Goal: Task Accomplishment & Management: Use online tool/utility

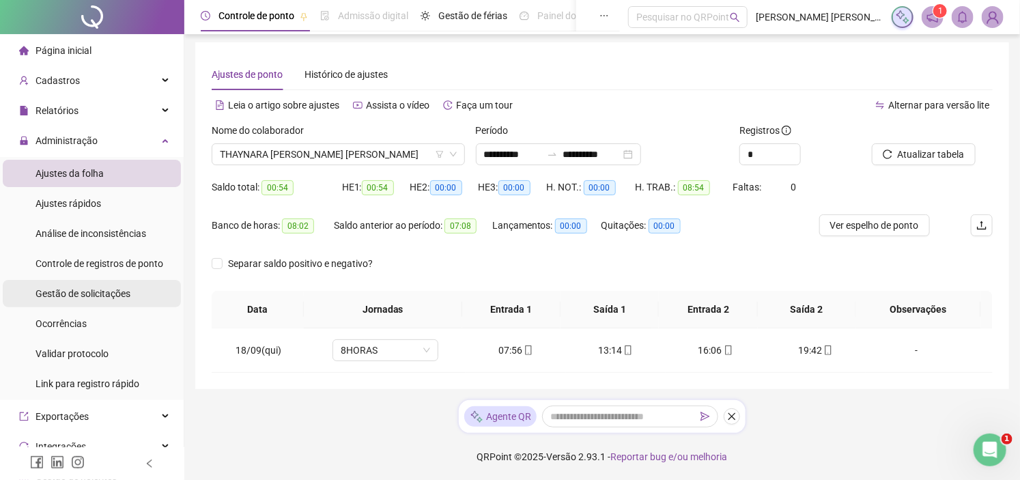
click at [136, 295] on li "Gestão de solicitações" at bounding box center [92, 293] width 178 height 27
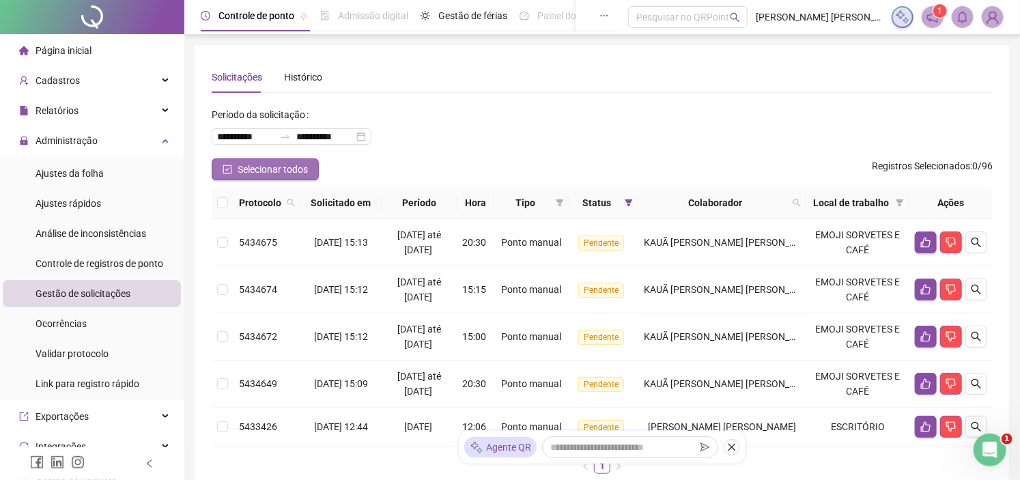
click at [275, 172] on span "Selecionar todos" at bounding box center [272, 169] width 70 height 15
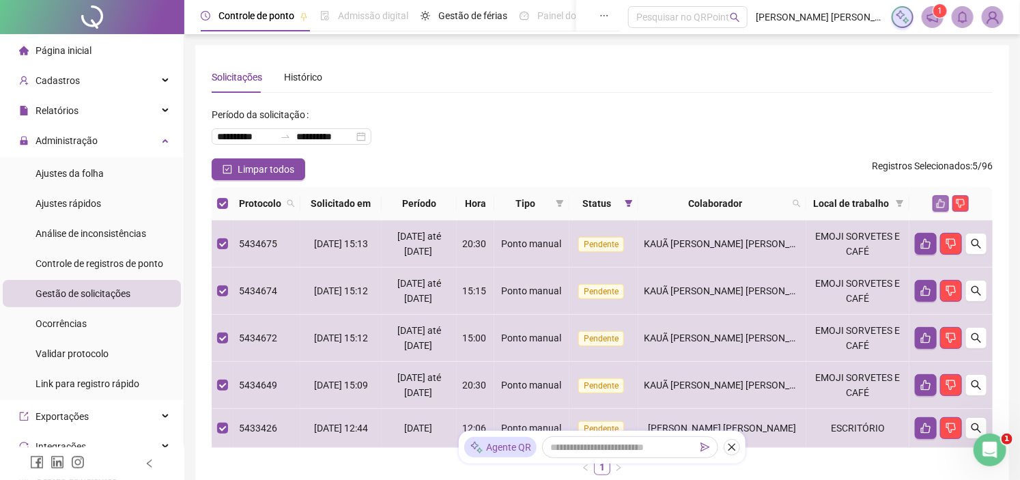
click at [934, 203] on button "button" at bounding box center [940, 203] width 16 height 16
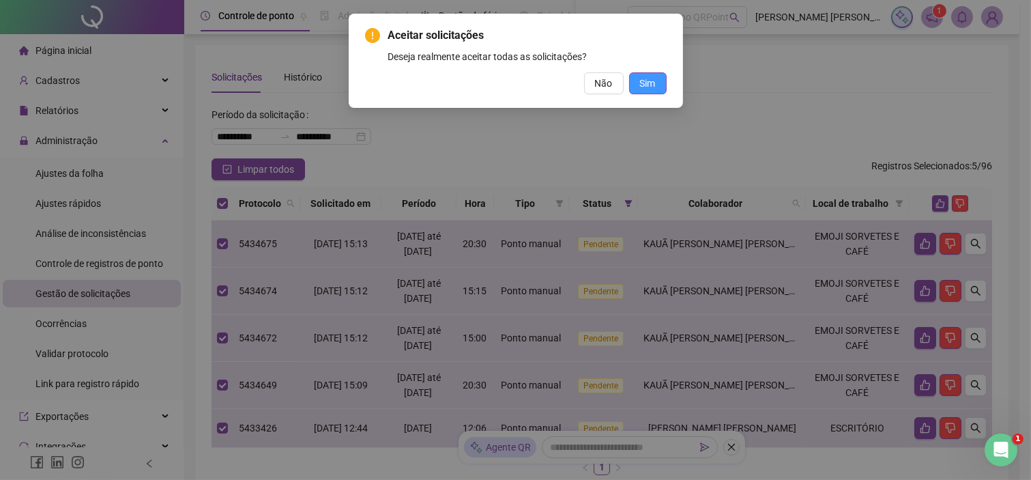
click at [652, 87] on span "Sim" at bounding box center [648, 83] width 16 height 15
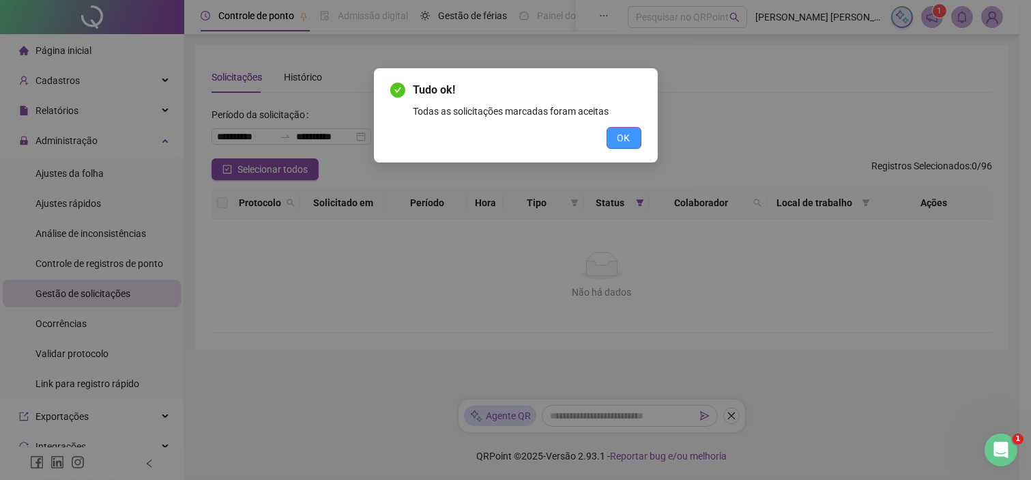
click at [637, 146] on button "OK" at bounding box center [624, 138] width 35 height 22
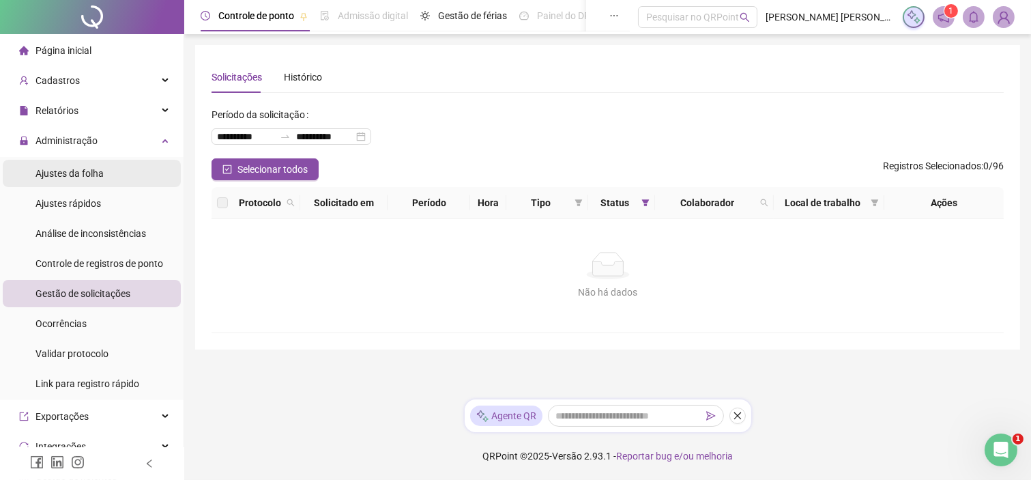
click at [73, 169] on span "Ajustes da folha" at bounding box center [69, 173] width 68 height 11
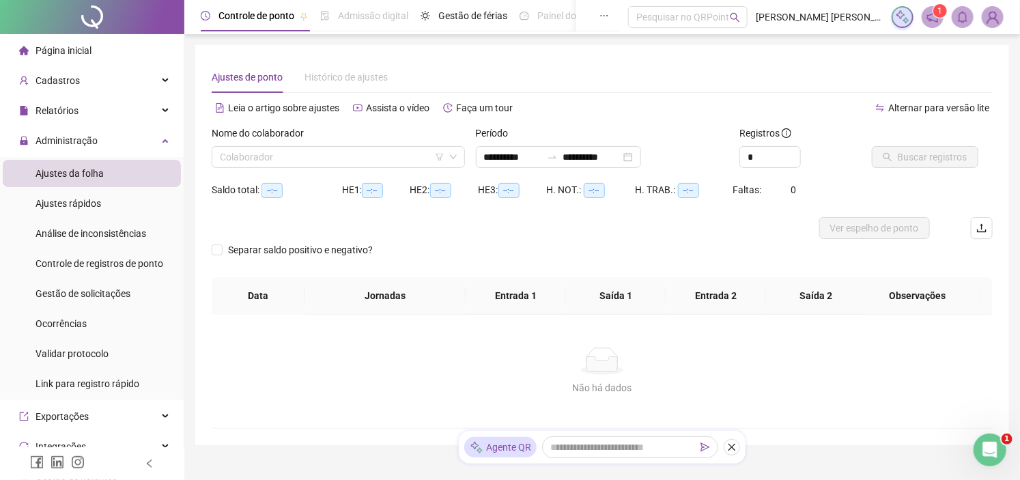
type input "**********"
click at [359, 160] on input "search" at bounding box center [332, 157] width 225 height 20
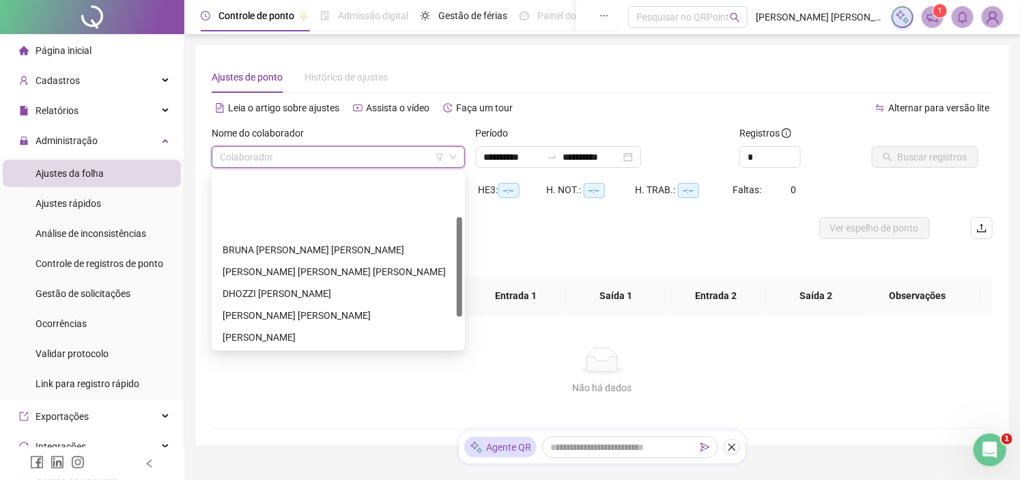
scroll to position [76, 0]
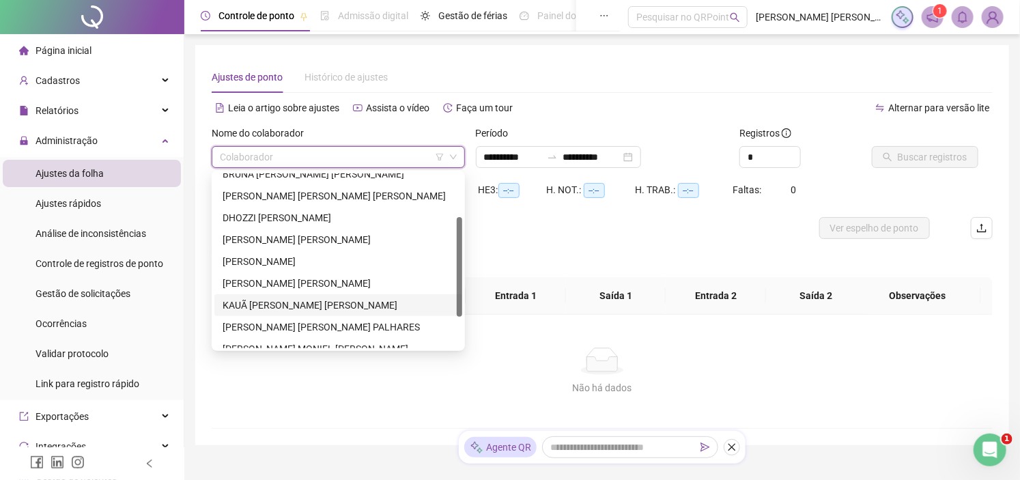
click at [308, 298] on div "KAUÃ [PERSON_NAME] [PERSON_NAME]" at bounding box center [337, 305] width 231 height 15
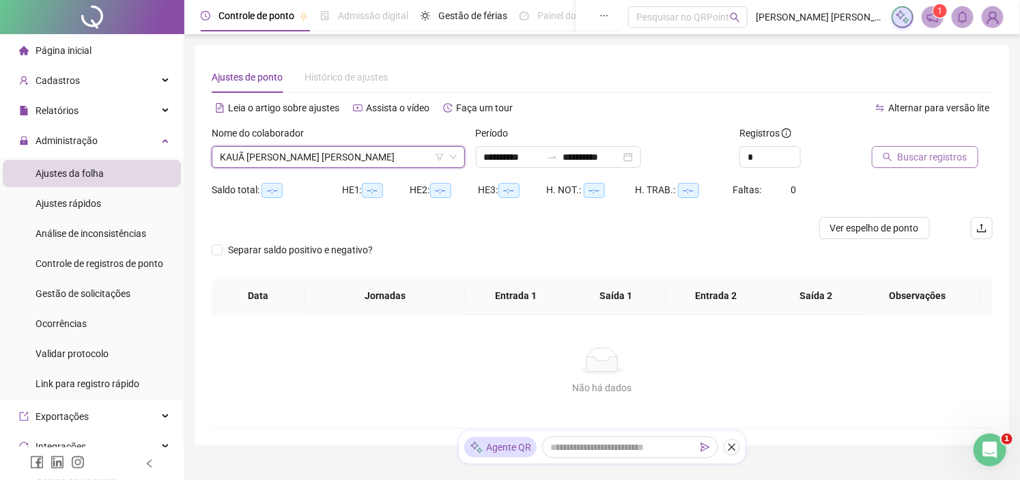
click at [945, 154] on span "Buscar registros" at bounding box center [932, 156] width 70 height 15
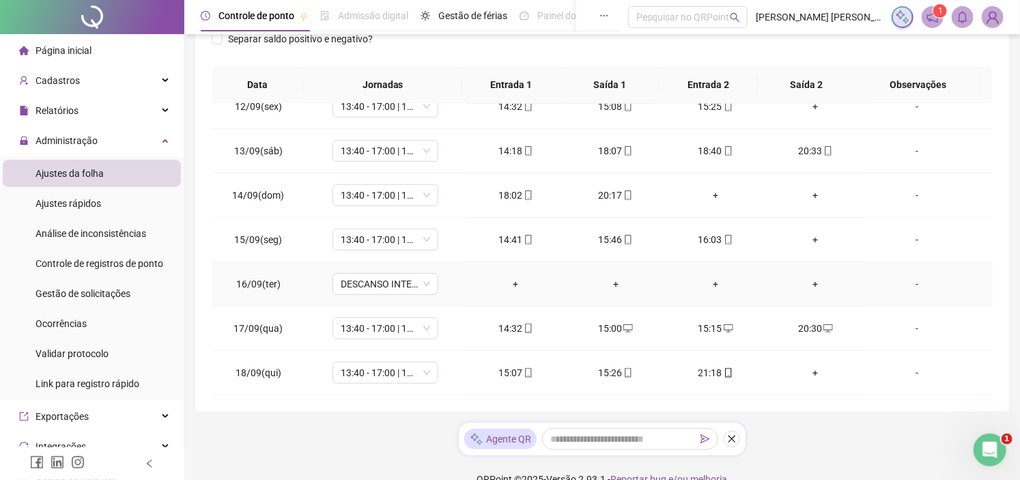
scroll to position [250, 0]
